Goal: Navigation & Orientation: Find specific page/section

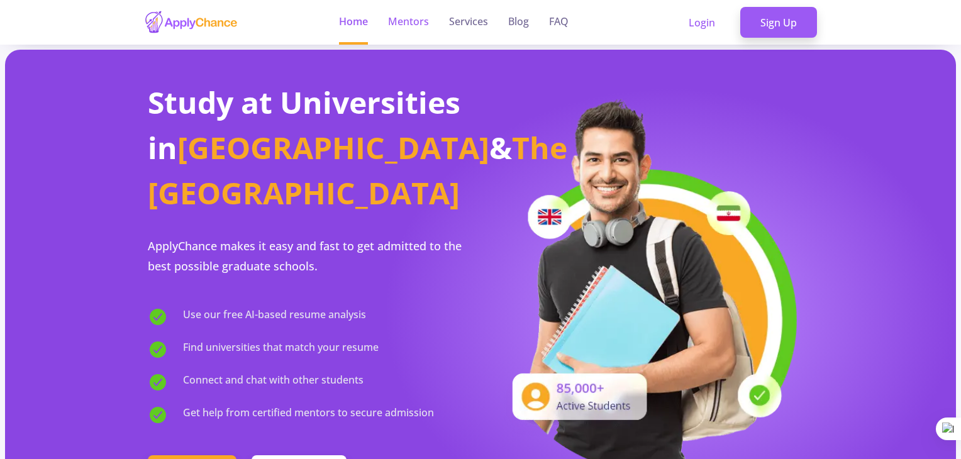
click at [413, 23] on link "Mentors" at bounding box center [408, 22] width 41 height 45
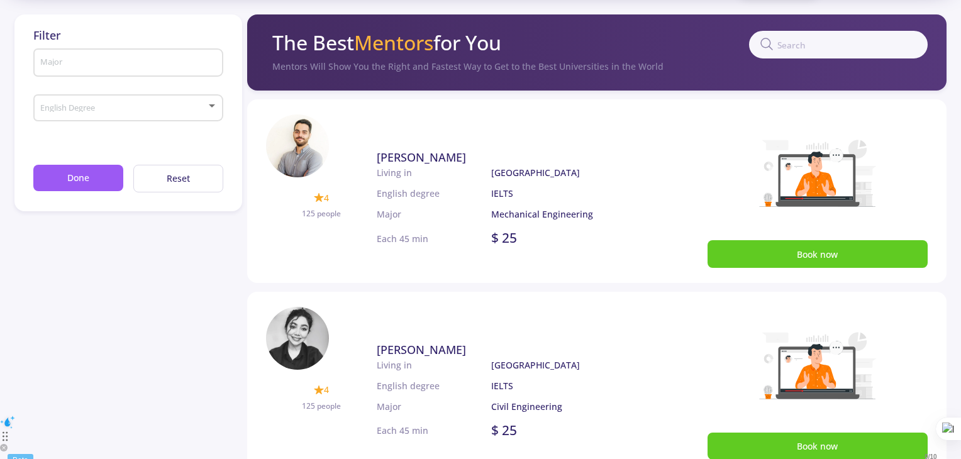
scroll to position [75, 0]
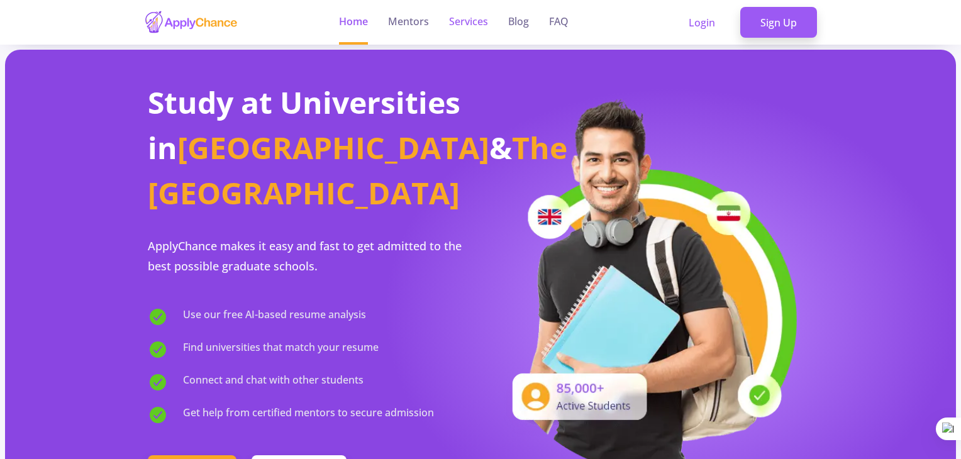
click at [481, 21] on link "Services" at bounding box center [468, 22] width 39 height 45
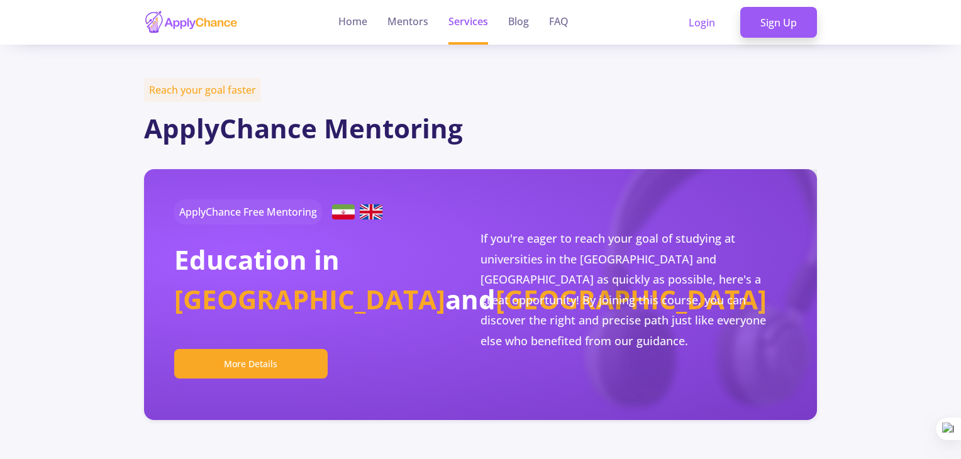
scroll to position [63, 0]
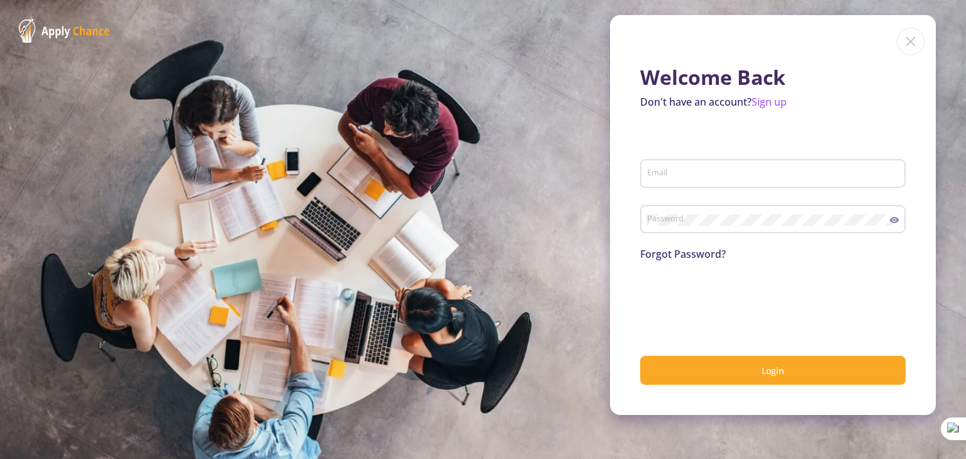
click at [907, 44] on img at bounding box center [910, 42] width 28 height 28
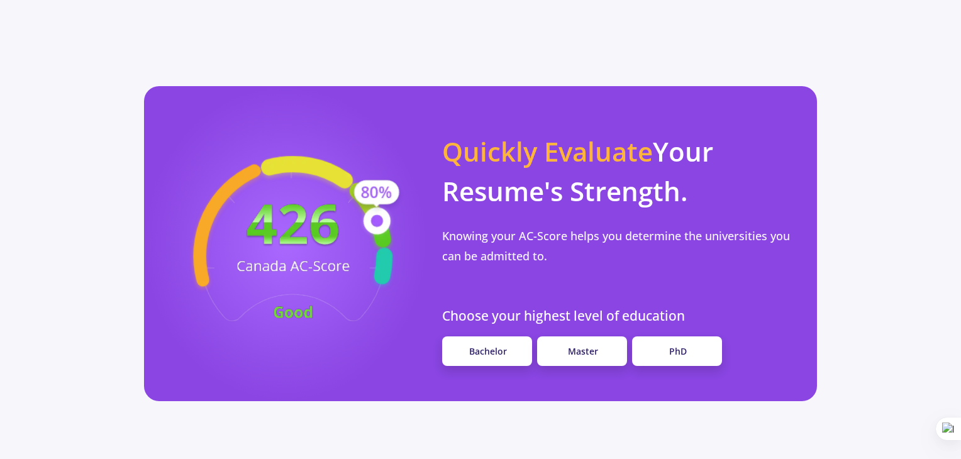
scroll to position [1035, 0]
